Goal: Contribute content

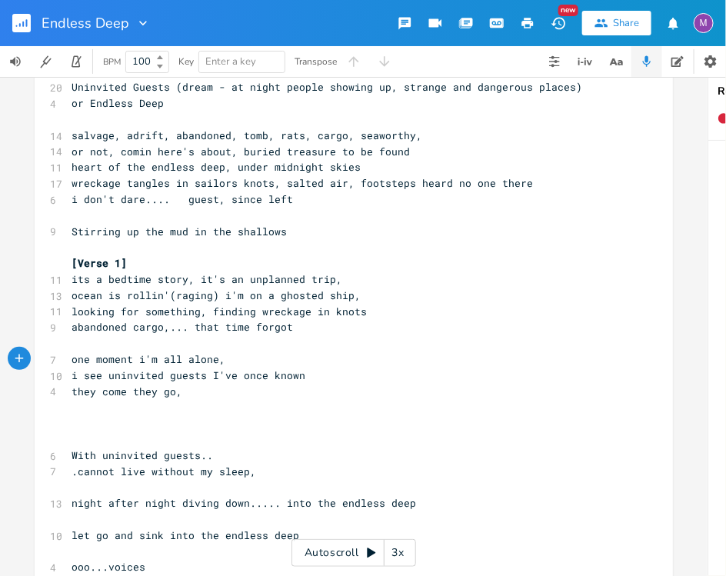
scroll to position [0, 25]
click at [18, 18] on rect "button" at bounding box center [21, 23] width 18 height 18
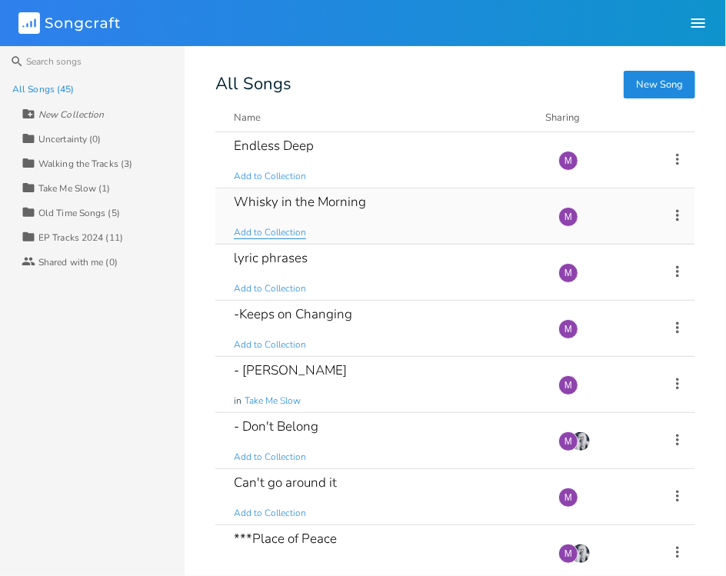
click at [303, 226] on span "Add to Collection" at bounding box center [270, 232] width 72 height 13
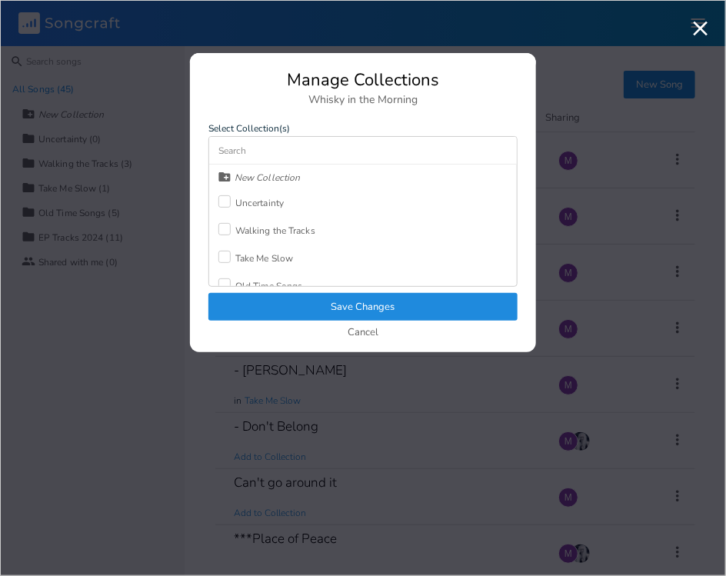
click at [345, 332] on div "Cancel" at bounding box center [362, 333] width 309 height 13
click at [371, 327] on button "Cancel" at bounding box center [363, 333] width 31 height 13
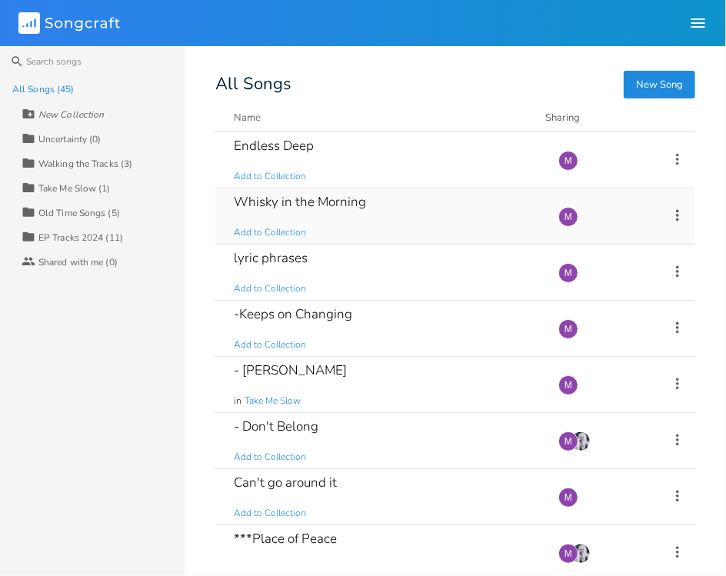
click at [410, 215] on div "Whisky in the Morning Add to Collection" at bounding box center [387, 215] width 306 height 55
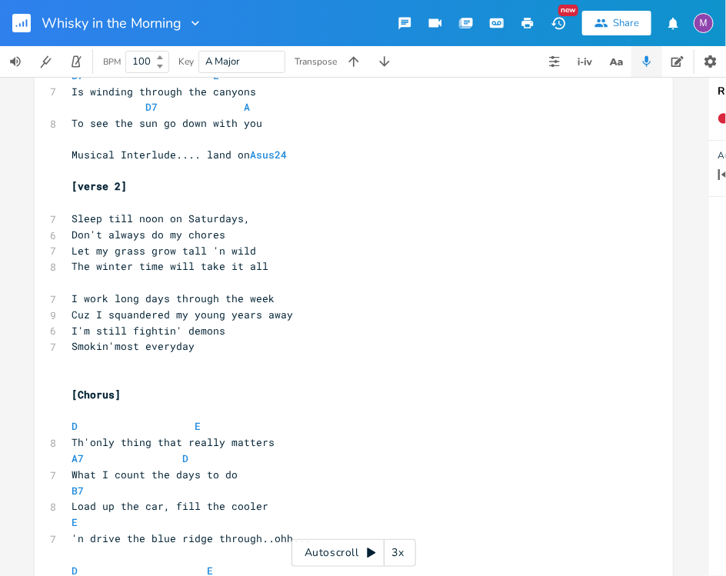
scroll to position [764, 0]
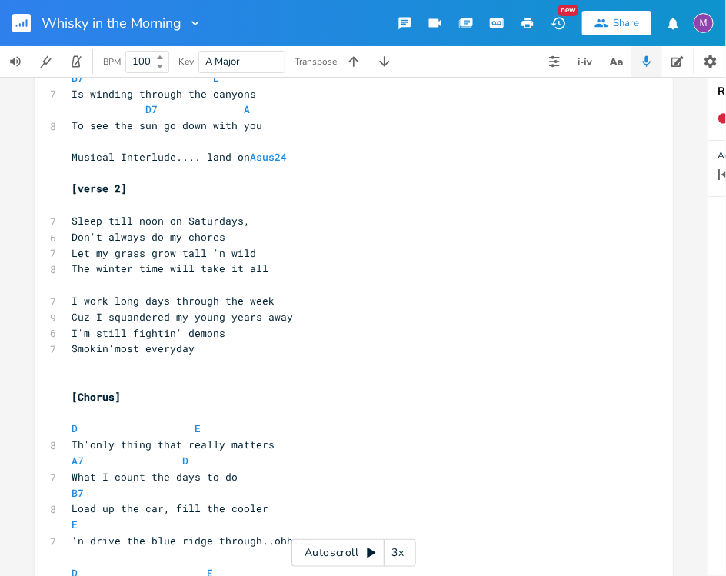
type textarea "​"
